Goal: Navigation & Orientation: Find specific page/section

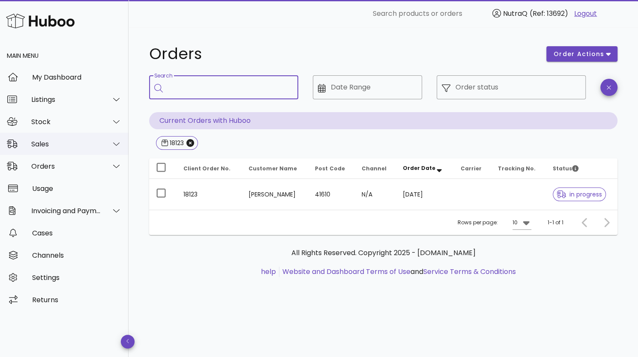
click at [51, 145] on div "Sales" at bounding box center [66, 144] width 70 height 8
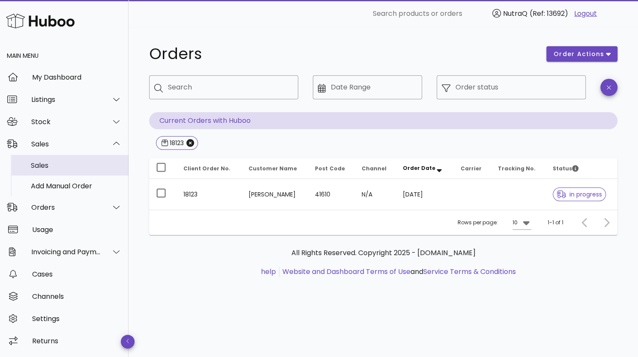
click at [45, 167] on div "Sales" at bounding box center [76, 166] width 91 height 8
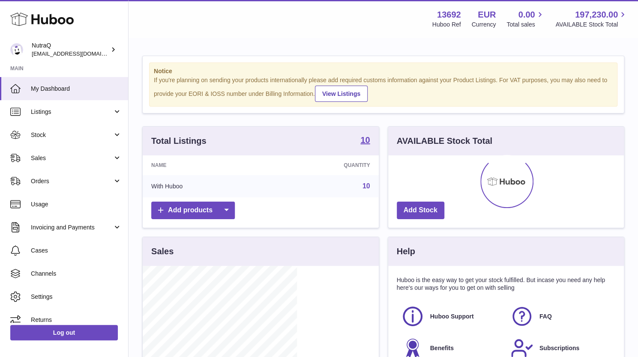
scroll to position [134, 154]
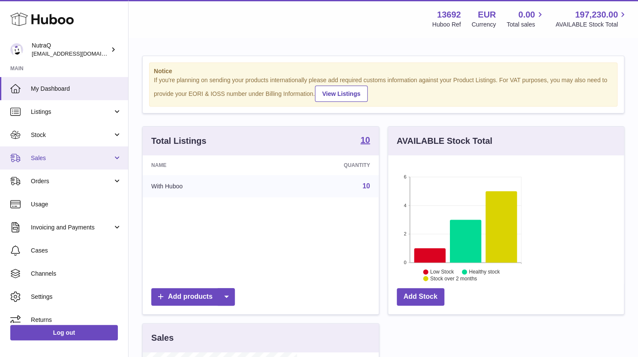
click at [64, 157] on span "Sales" at bounding box center [72, 158] width 82 height 8
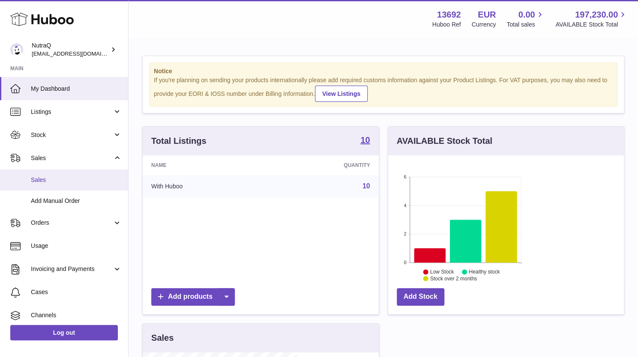
click at [62, 180] on span "Sales" at bounding box center [76, 180] width 91 height 8
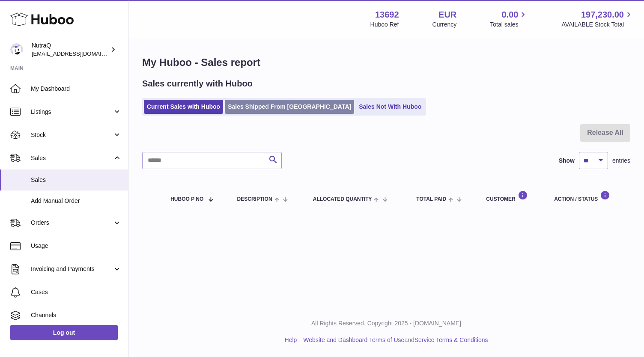
click at [250, 109] on link "Sales Shipped From [GEOGRAPHIC_DATA]" at bounding box center [289, 107] width 129 height 14
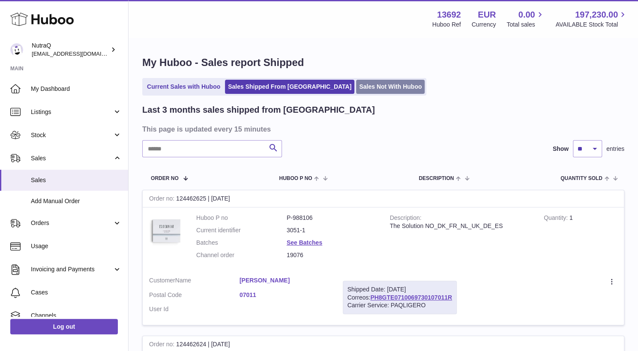
click at [356, 88] on link "Sales Not With Huboo" at bounding box center [390, 87] width 69 height 14
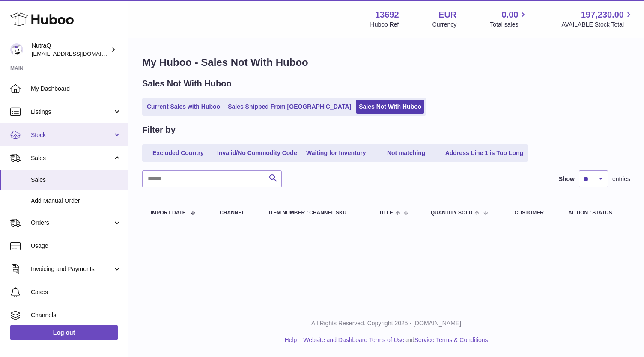
click at [94, 132] on span "Stock" at bounding box center [72, 135] width 82 height 8
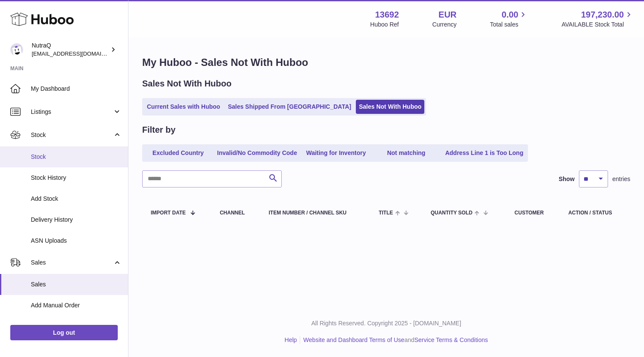
click at [85, 156] on span "Stock" at bounding box center [76, 157] width 91 height 8
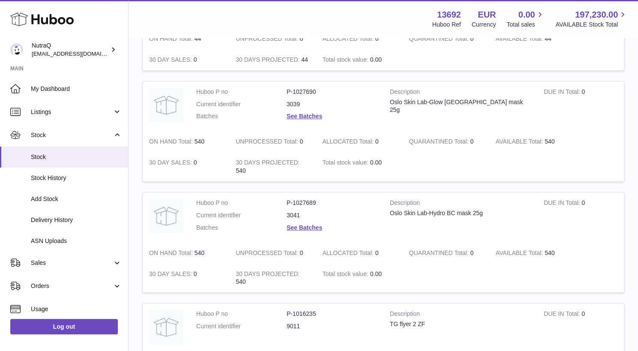
scroll to position [158, 0]
